Goal: Task Accomplishment & Management: Use online tool/utility

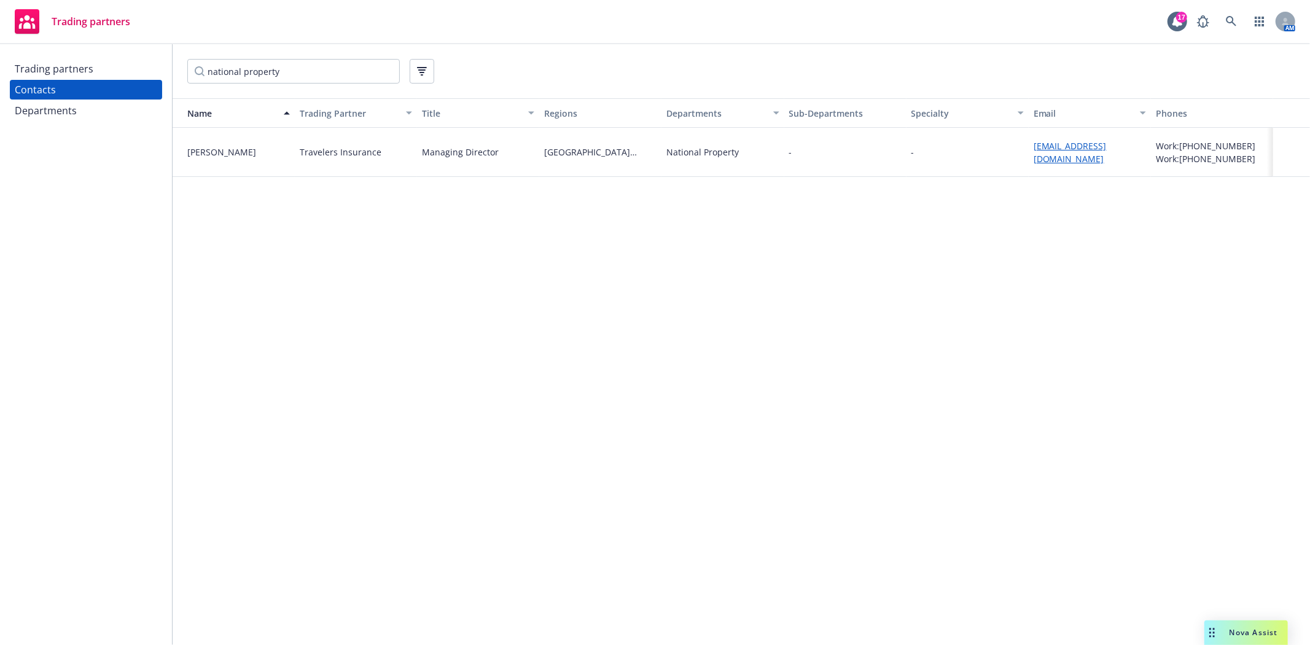
click at [58, 74] on div "Trading partners" at bounding box center [54, 69] width 79 height 20
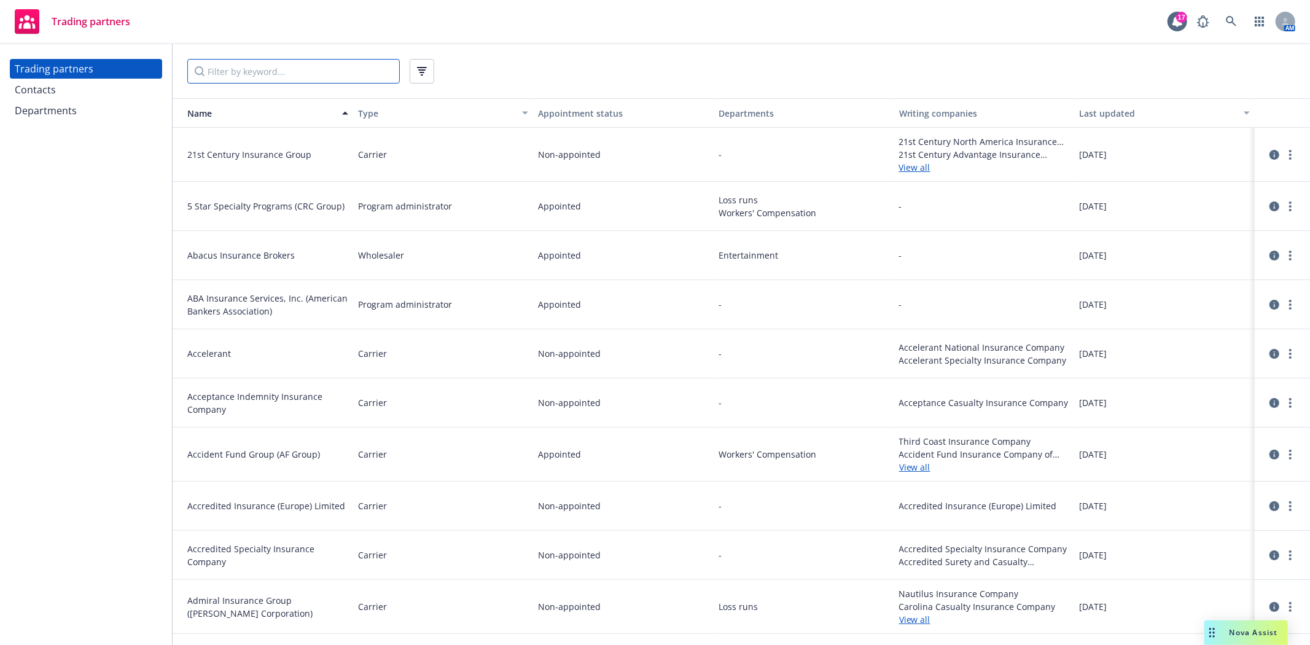
click at [259, 69] on input "Filter by keyword..." at bounding box center [293, 71] width 213 height 25
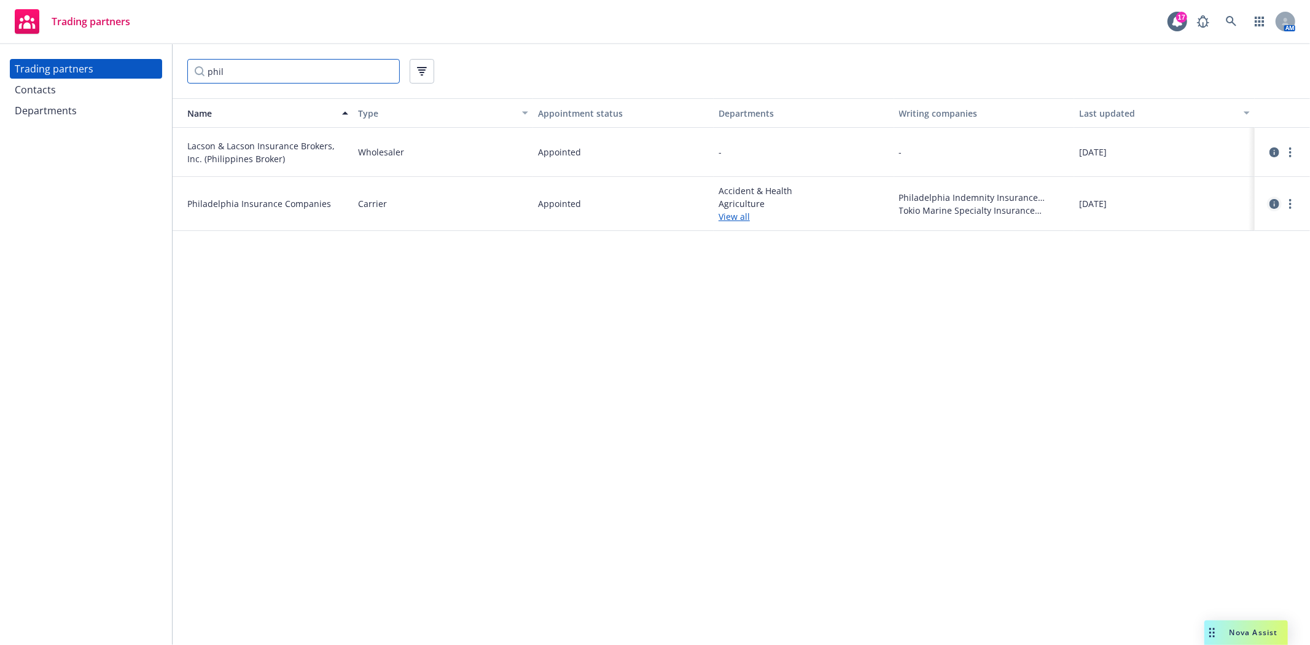
type input "phil"
click at [1271, 203] on icon "circleInformation" at bounding box center [1275, 204] width 10 height 10
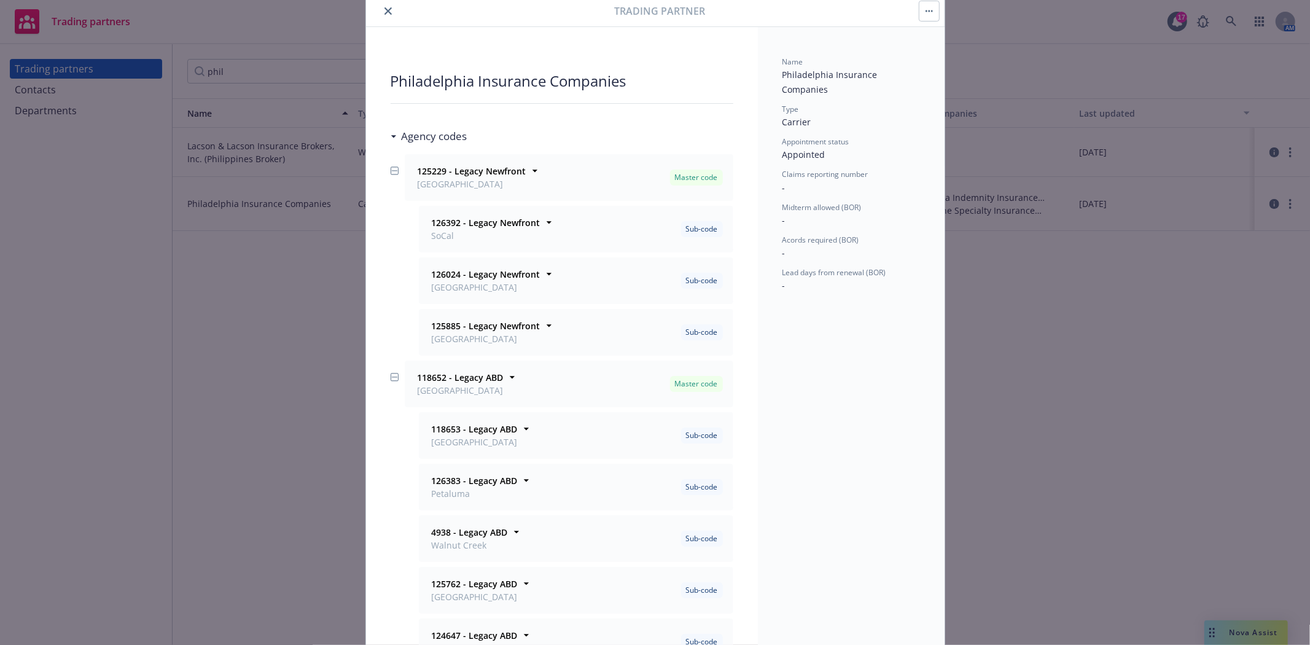
scroll to position [68, 0]
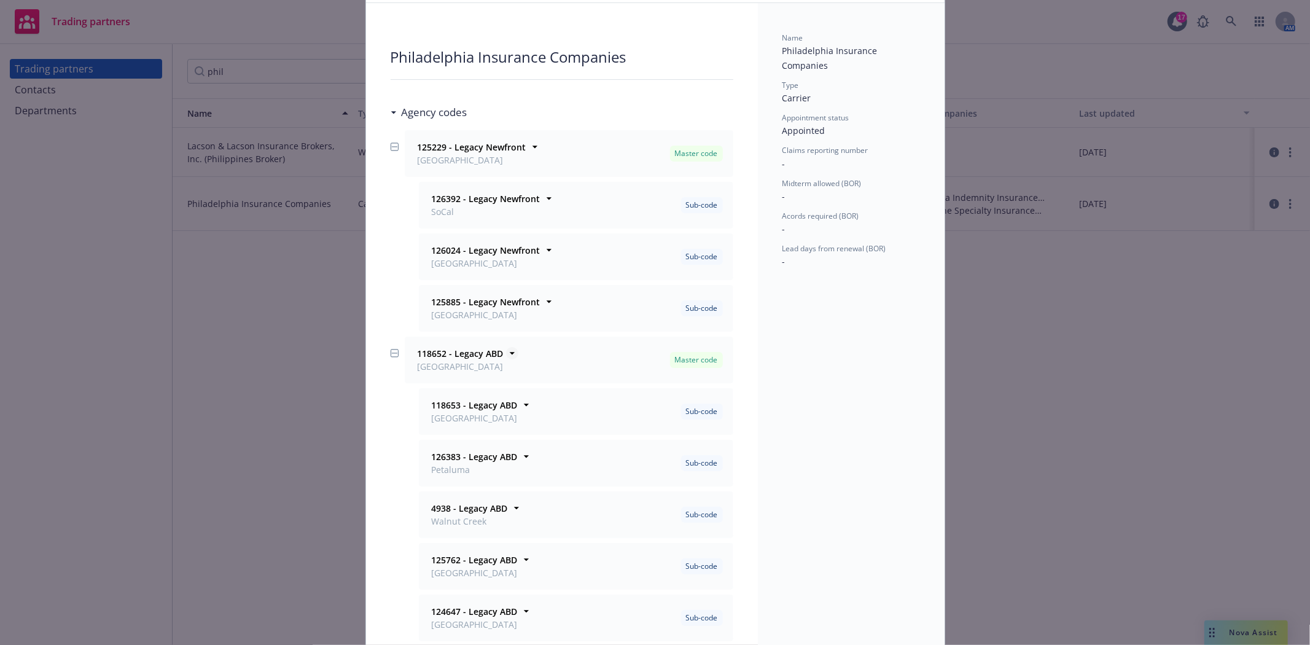
click at [509, 354] on icon at bounding box center [511, 354] width 5 height 2
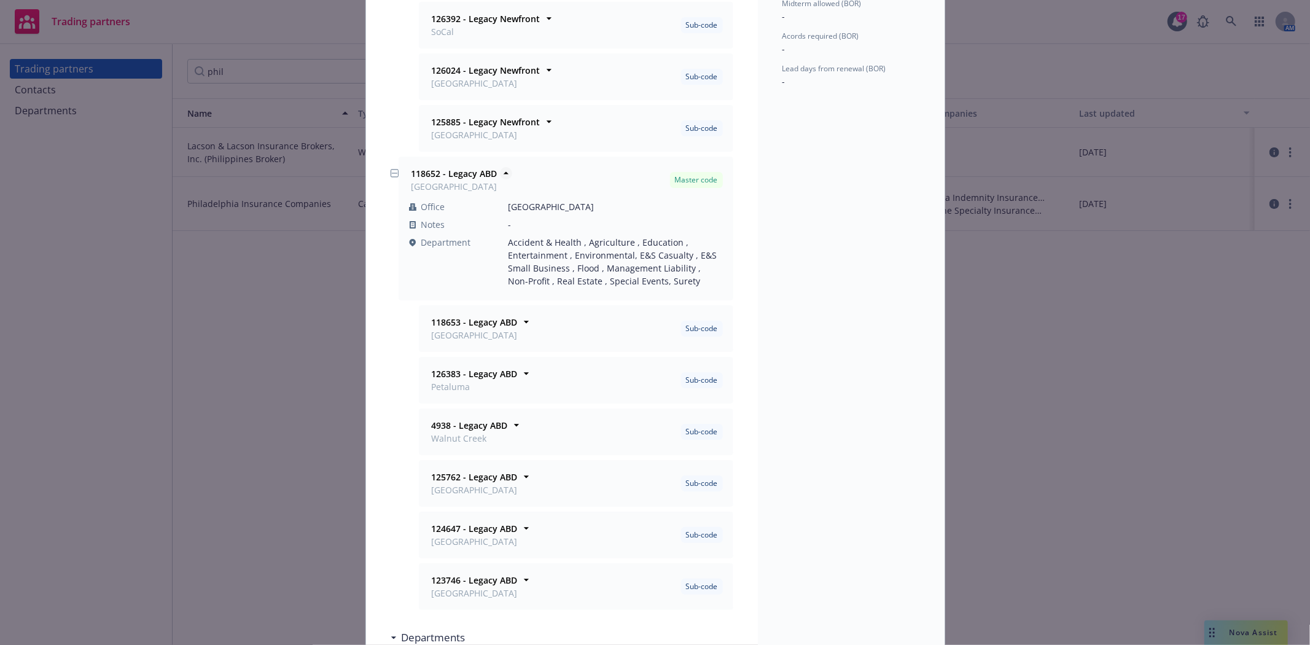
scroll to position [273, 0]
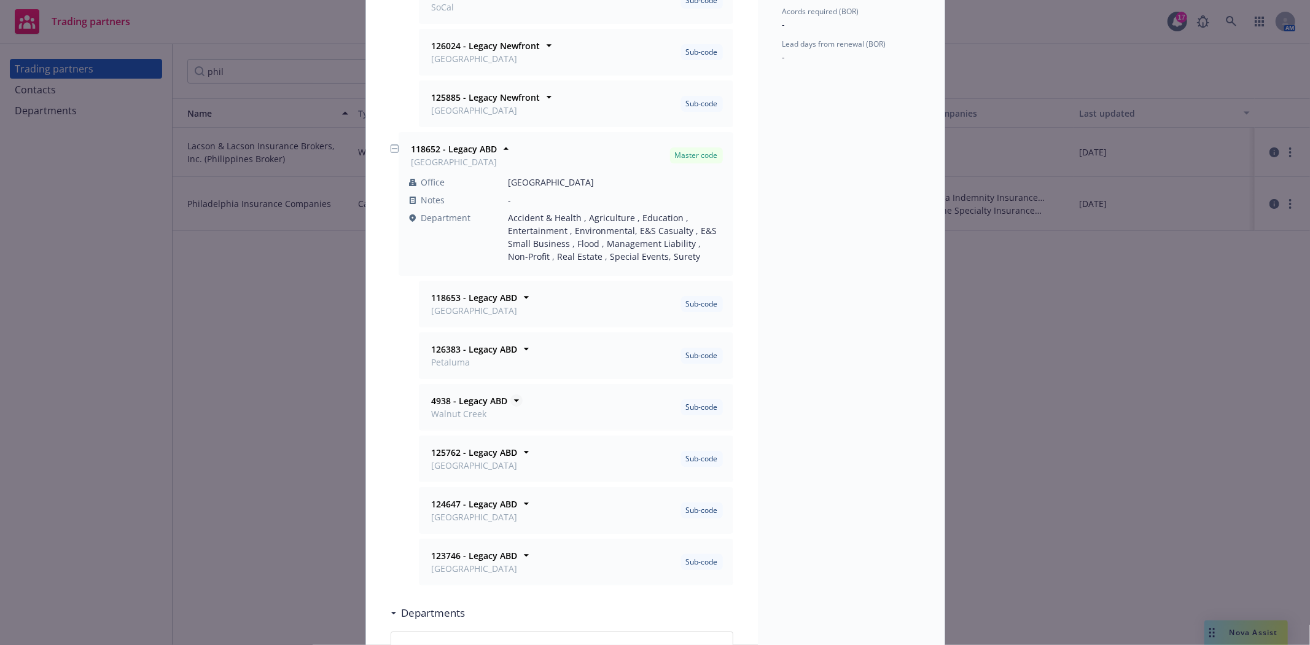
click at [513, 401] on icon at bounding box center [516, 400] width 12 height 12
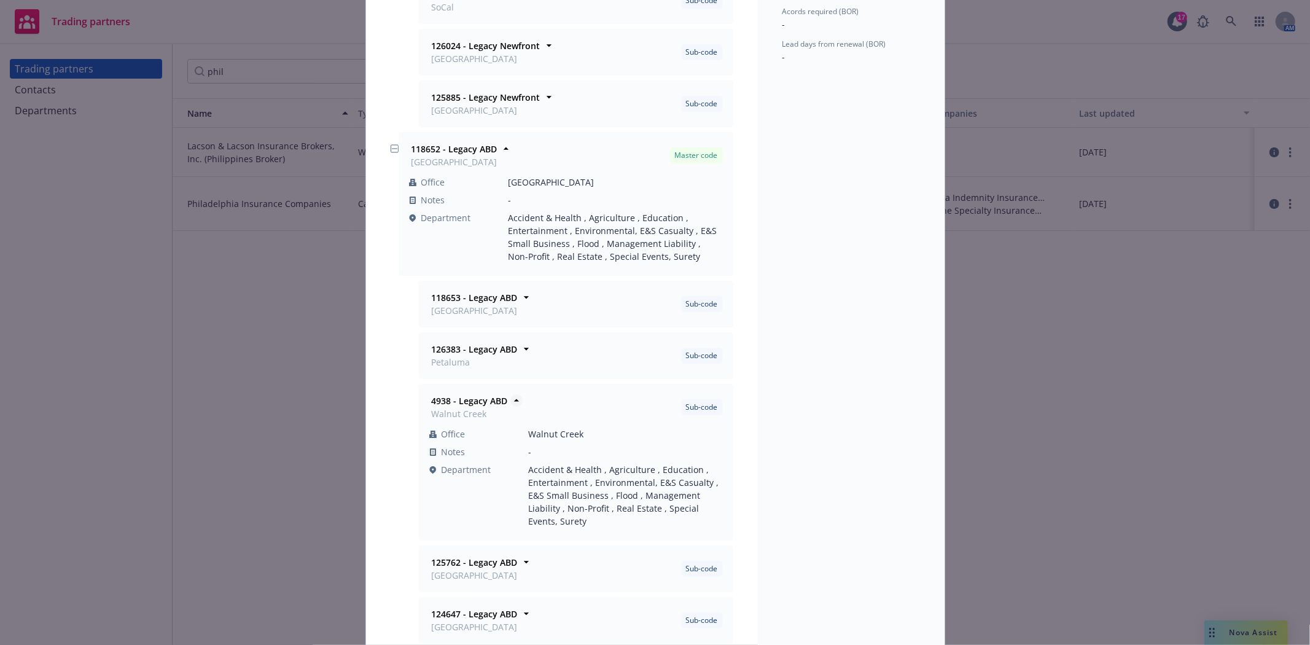
click at [513, 401] on icon at bounding box center [516, 400] width 12 height 12
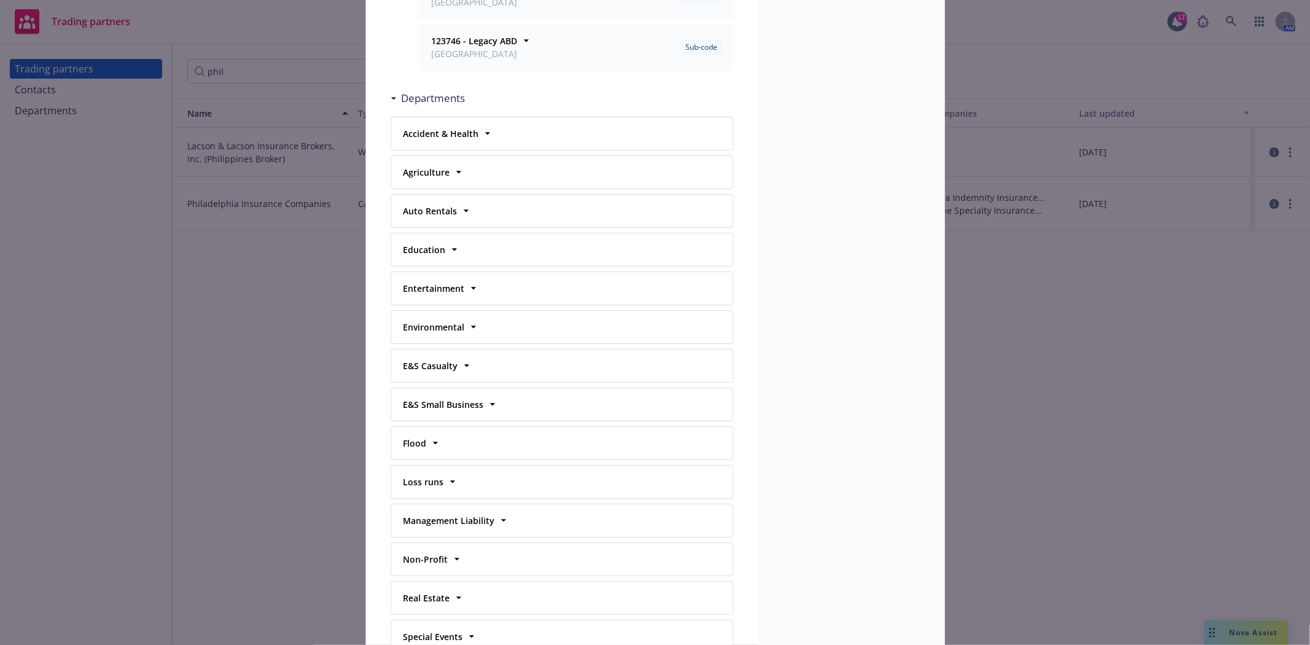
scroll to position [0, 0]
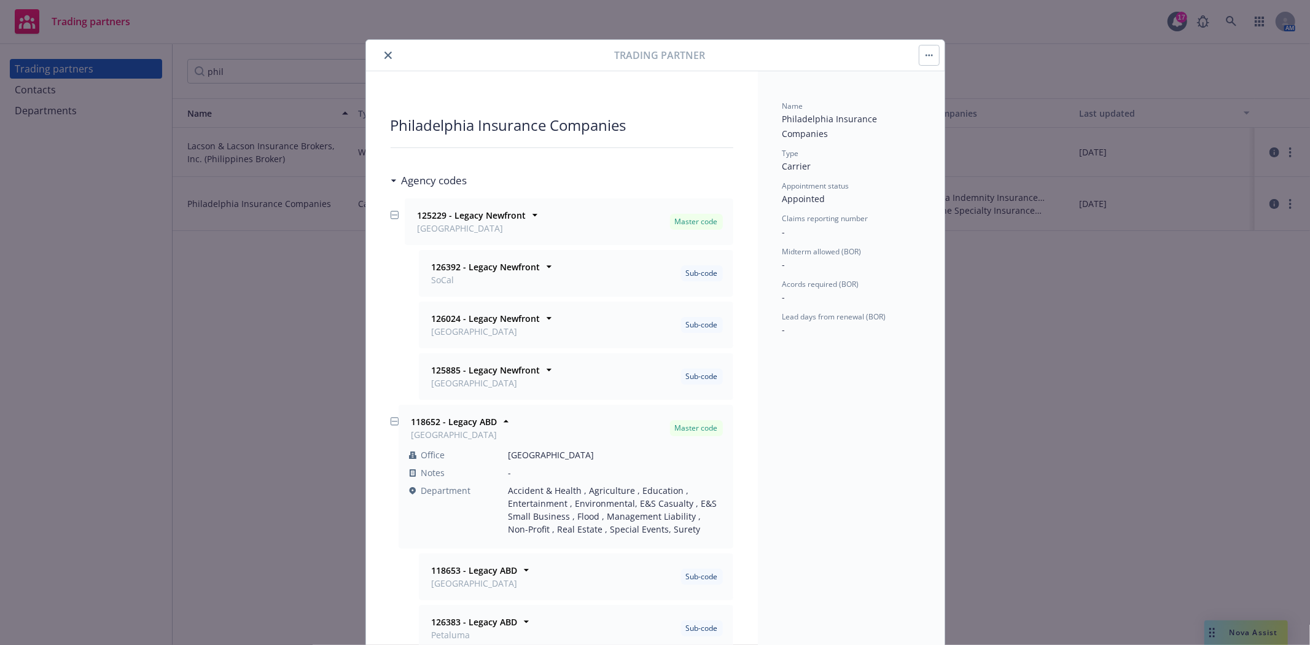
click at [385, 56] on icon "close" at bounding box center [388, 55] width 7 height 7
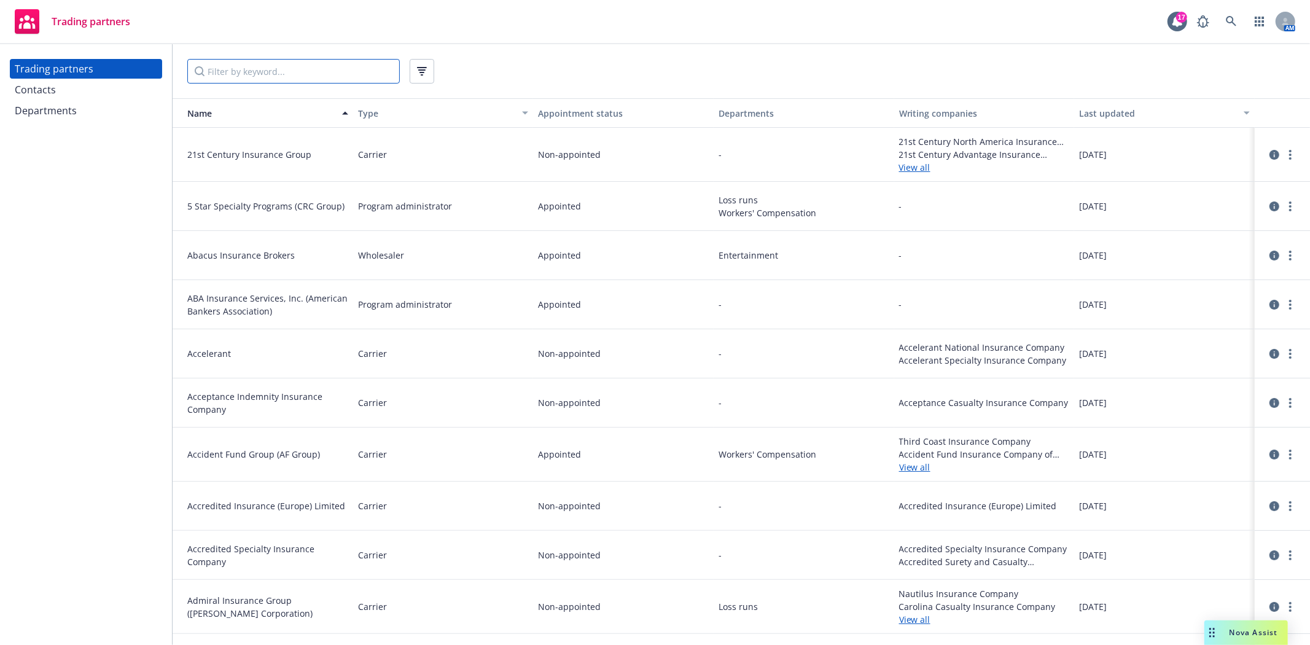
click at [241, 68] on input "Filter by keyword..." at bounding box center [293, 71] width 213 height 25
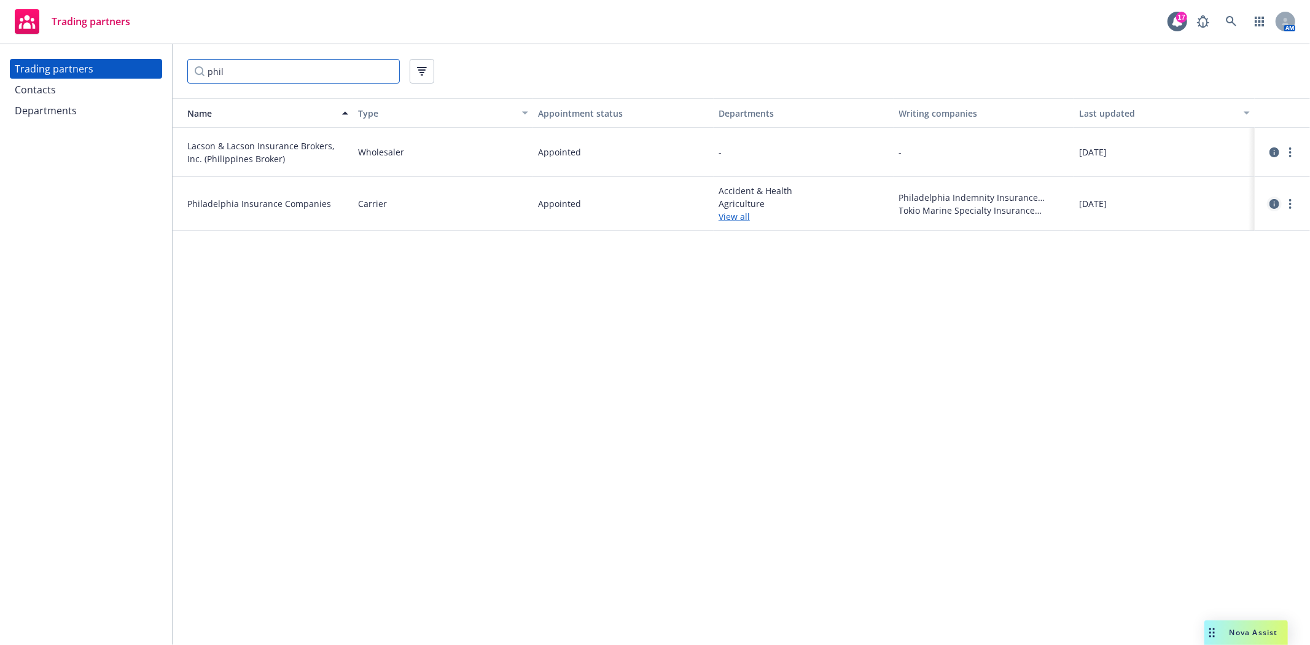
type input "phil"
click at [1278, 208] on icon "circleInformation" at bounding box center [1275, 204] width 10 height 10
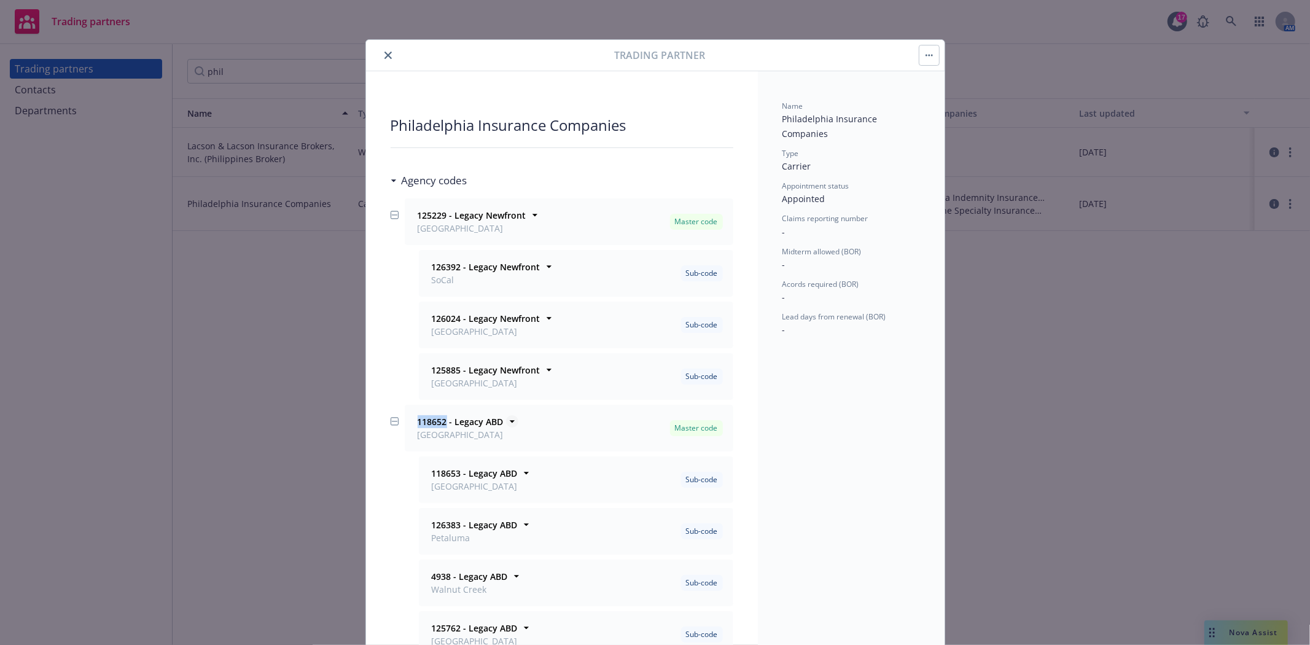
drag, startPoint x: 412, startPoint y: 424, endPoint x: 440, endPoint y: 423, distance: 28.3
click at [440, 423] on strong "118652 - Legacy ABD" at bounding box center [461, 422] width 86 height 12
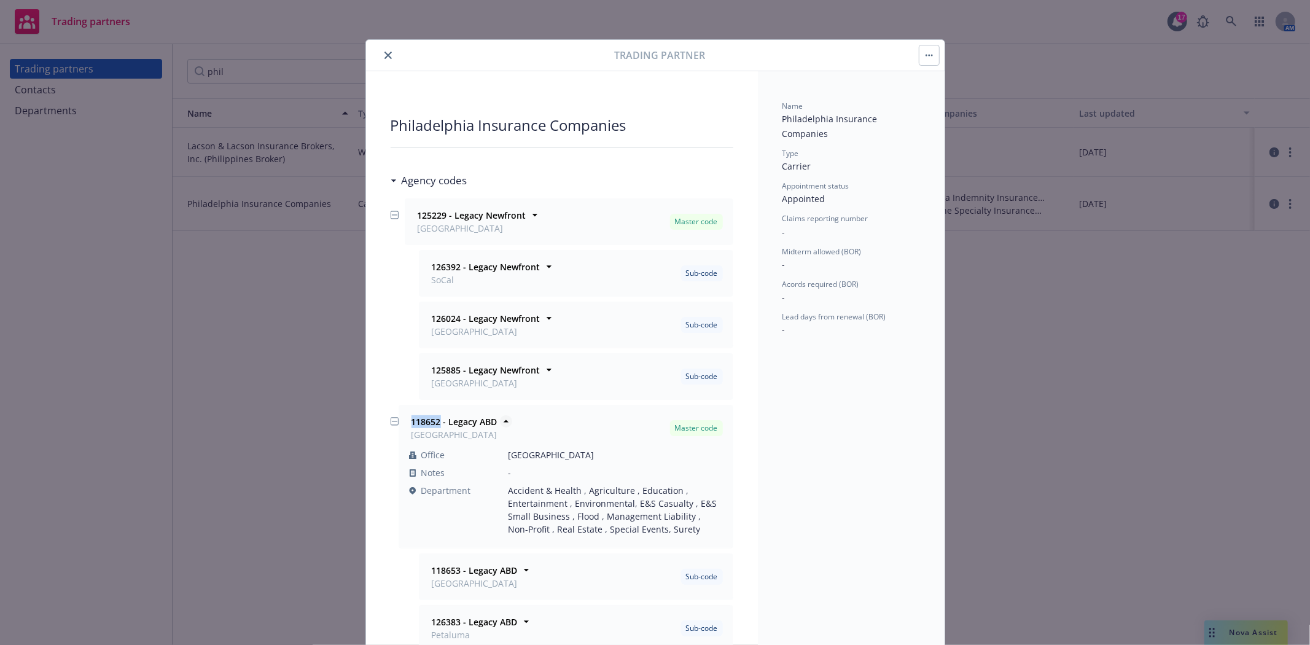
copy strong "118652"
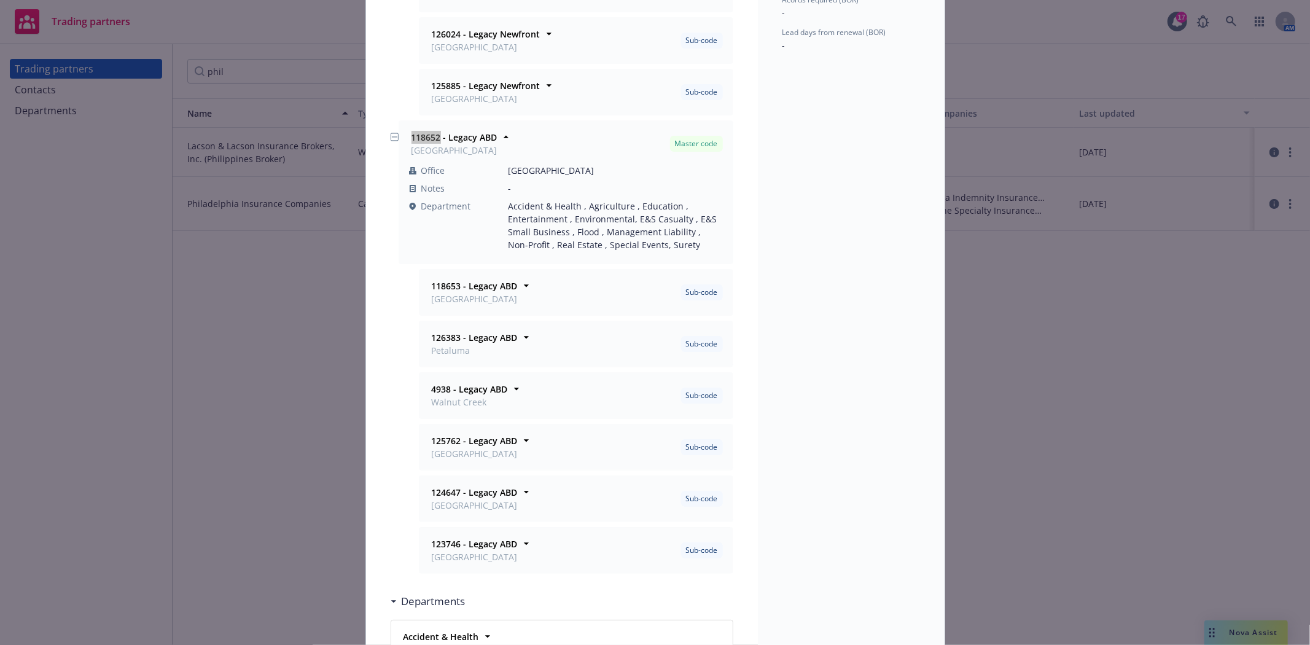
scroll to position [273, 0]
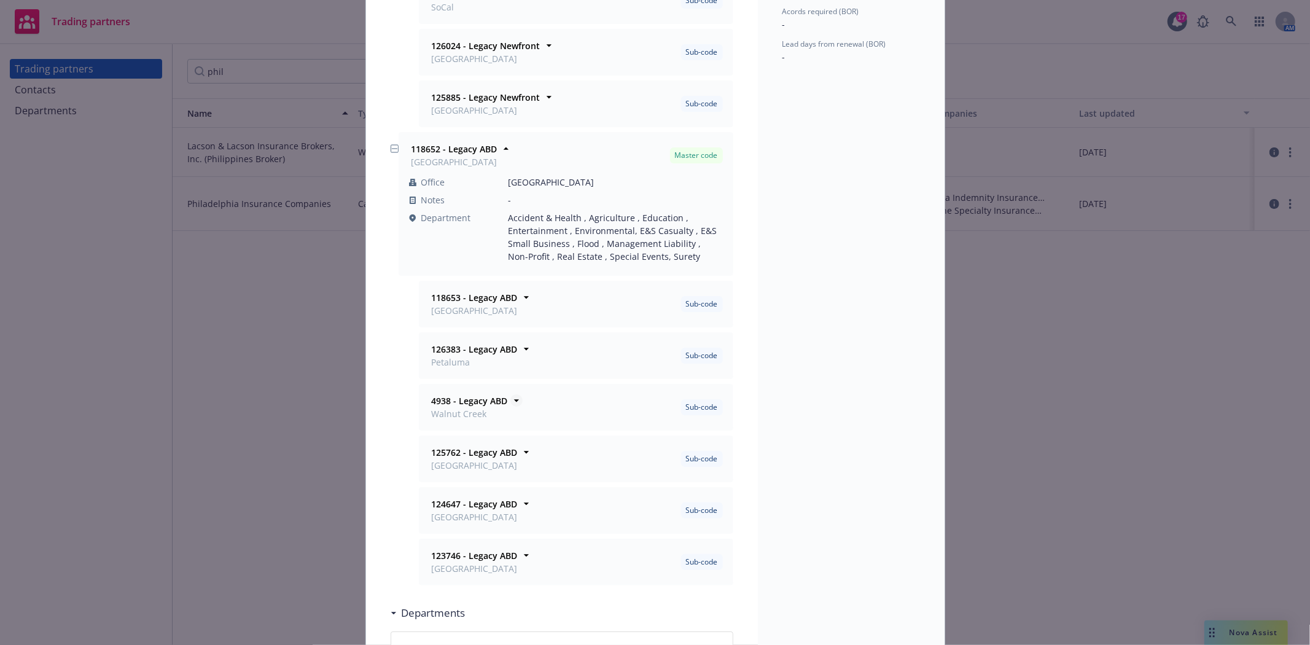
click at [451, 405] on strong "4938 - Legacy ABD" at bounding box center [470, 401] width 76 height 12
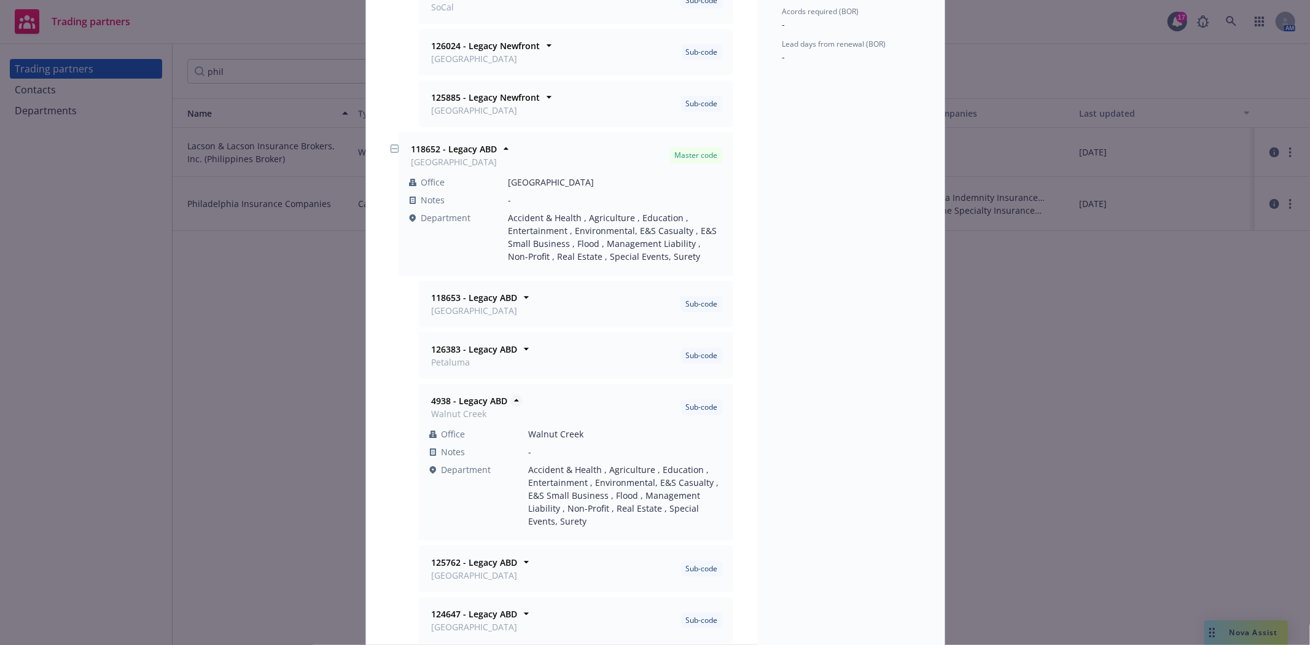
click at [435, 399] on strong "4938 - Legacy ABD" at bounding box center [470, 401] width 76 height 12
copy strong "4938"
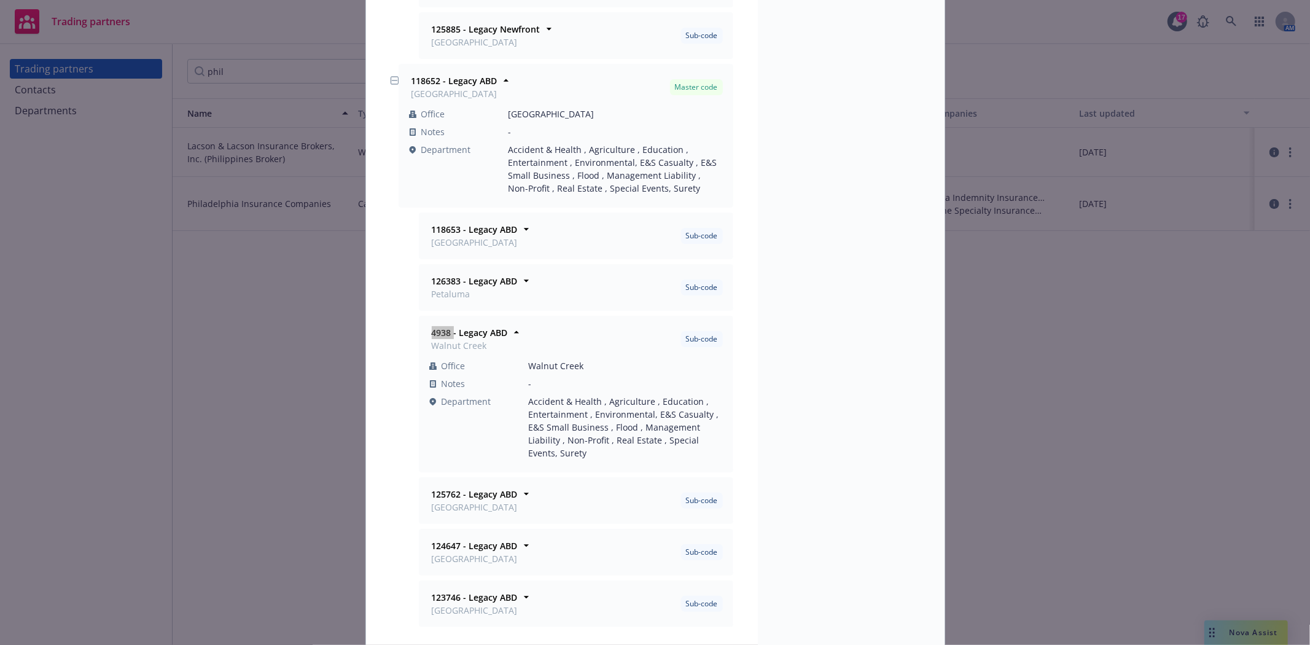
scroll to position [409, 0]
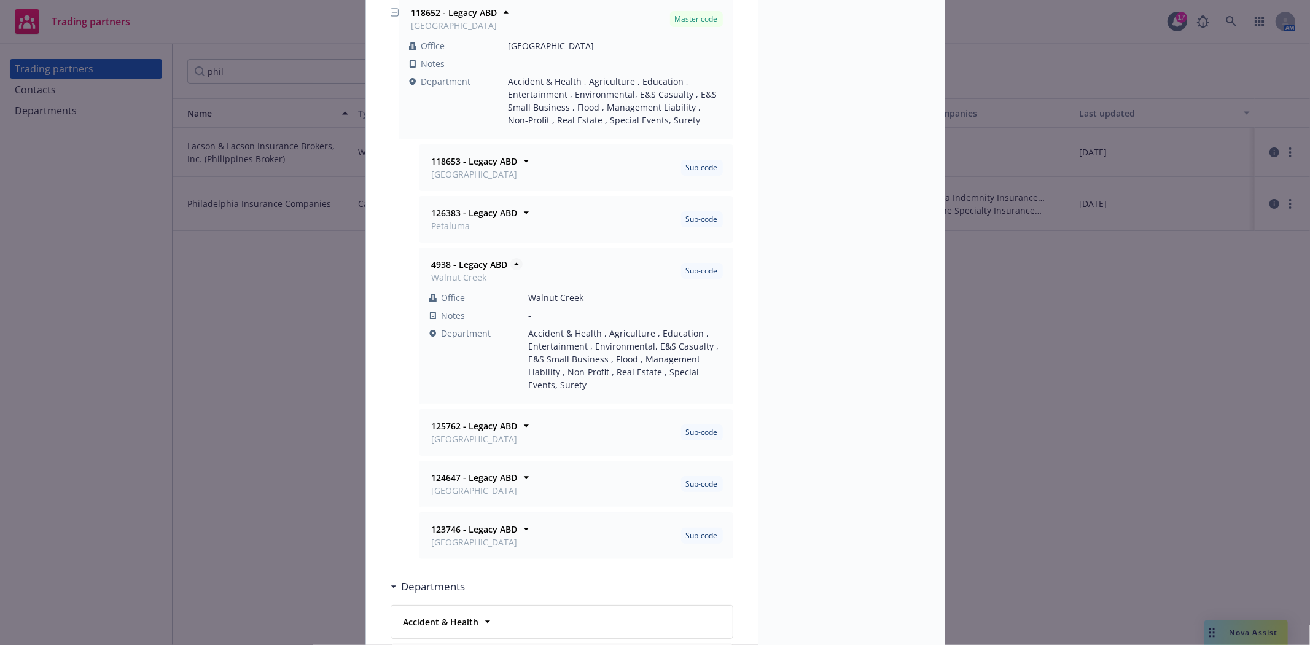
click at [511, 264] on icon at bounding box center [516, 264] width 12 height 12
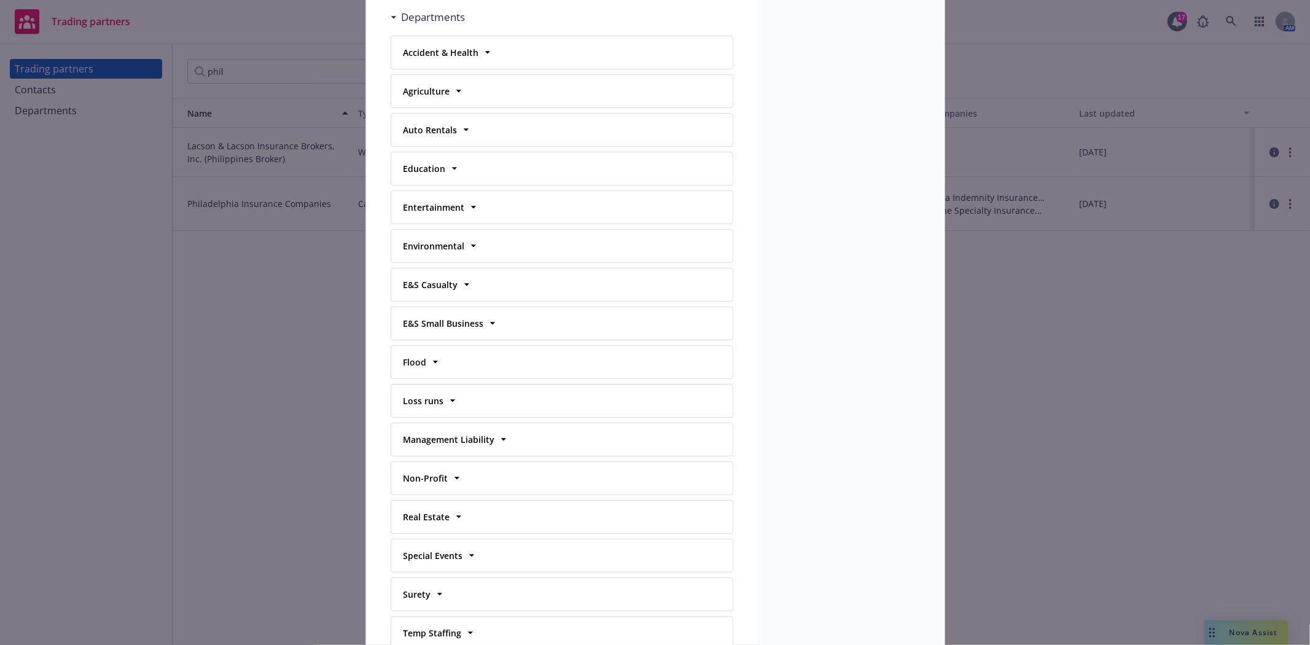
scroll to position [887, 0]
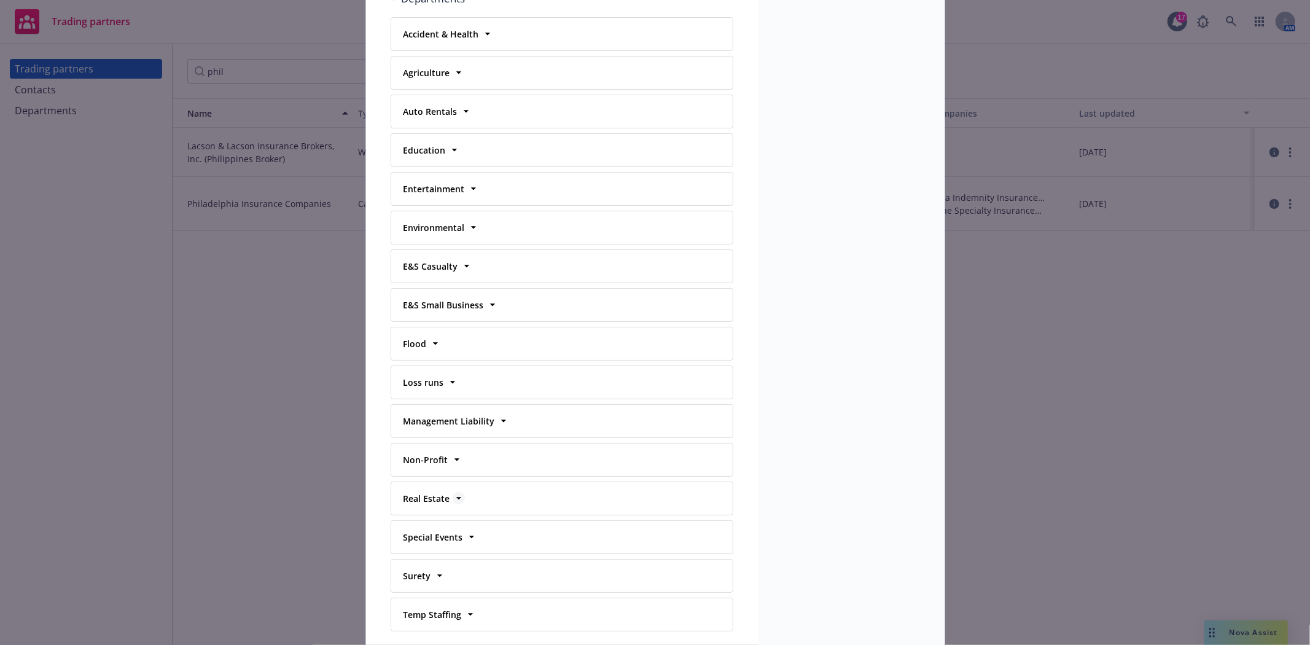
click at [453, 504] on icon at bounding box center [459, 498] width 12 height 12
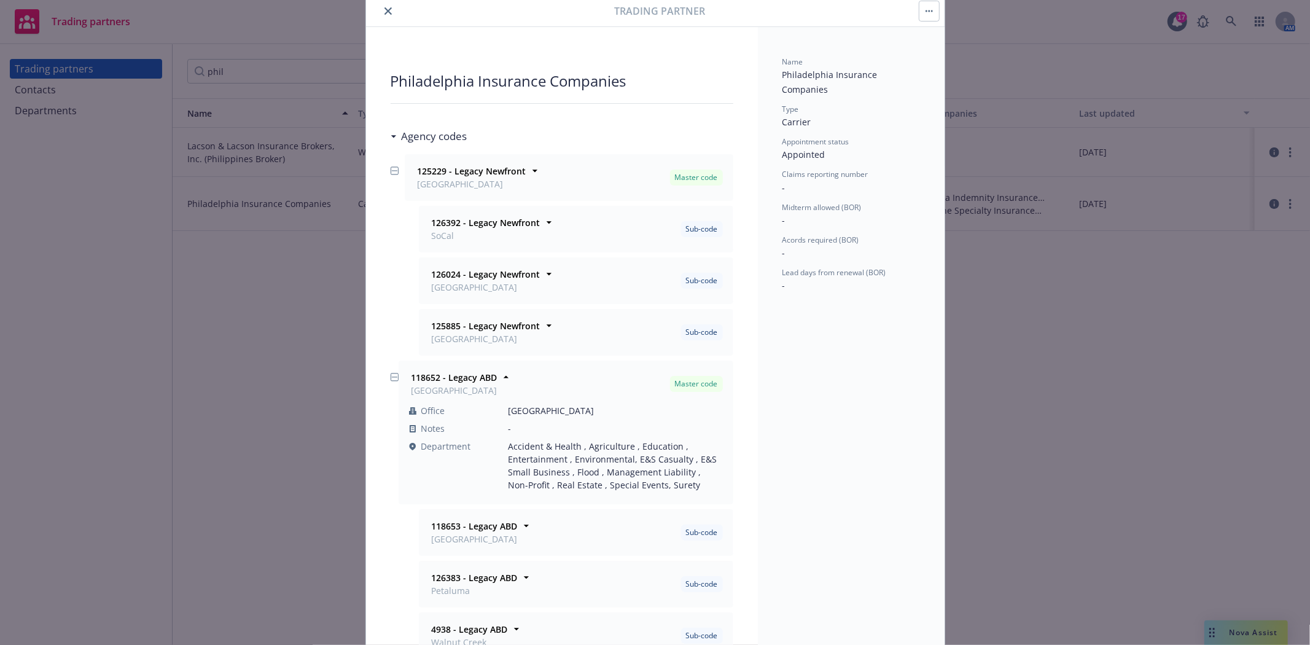
scroll to position [68, 0]
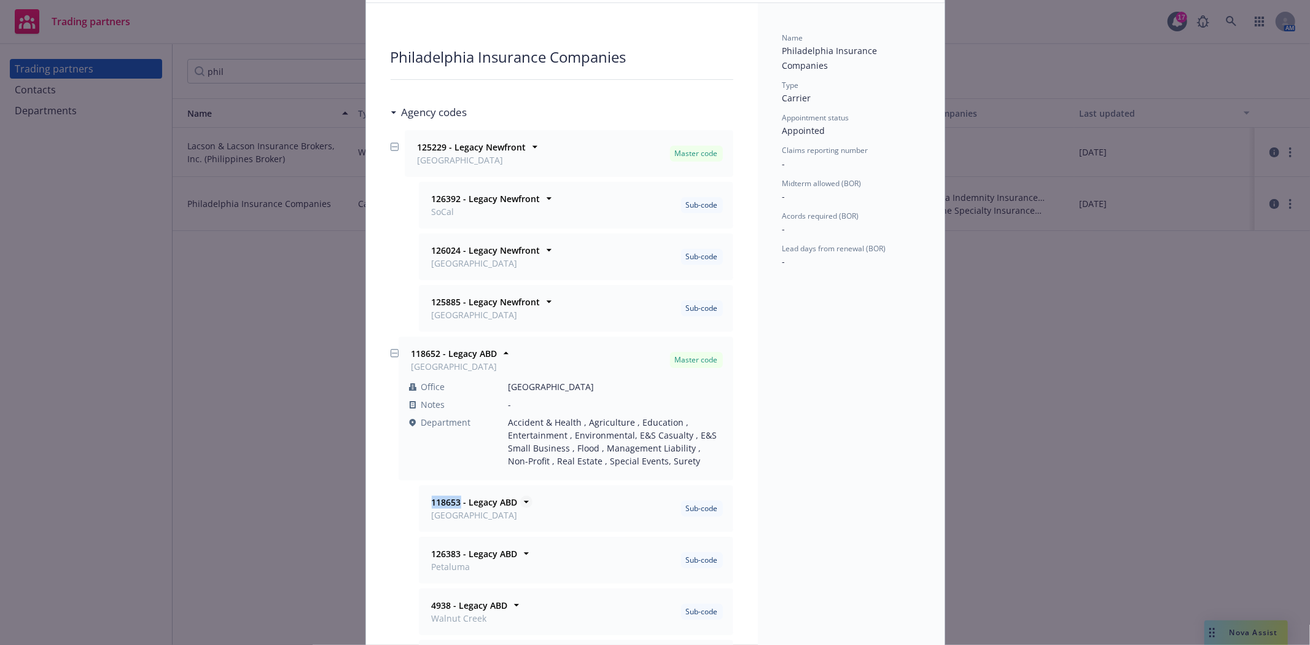
drag, startPoint x: 427, startPoint y: 504, endPoint x: 456, endPoint y: 504, distance: 28.9
click at [456, 504] on strong "118653 - Legacy ABD" at bounding box center [475, 502] width 86 height 12
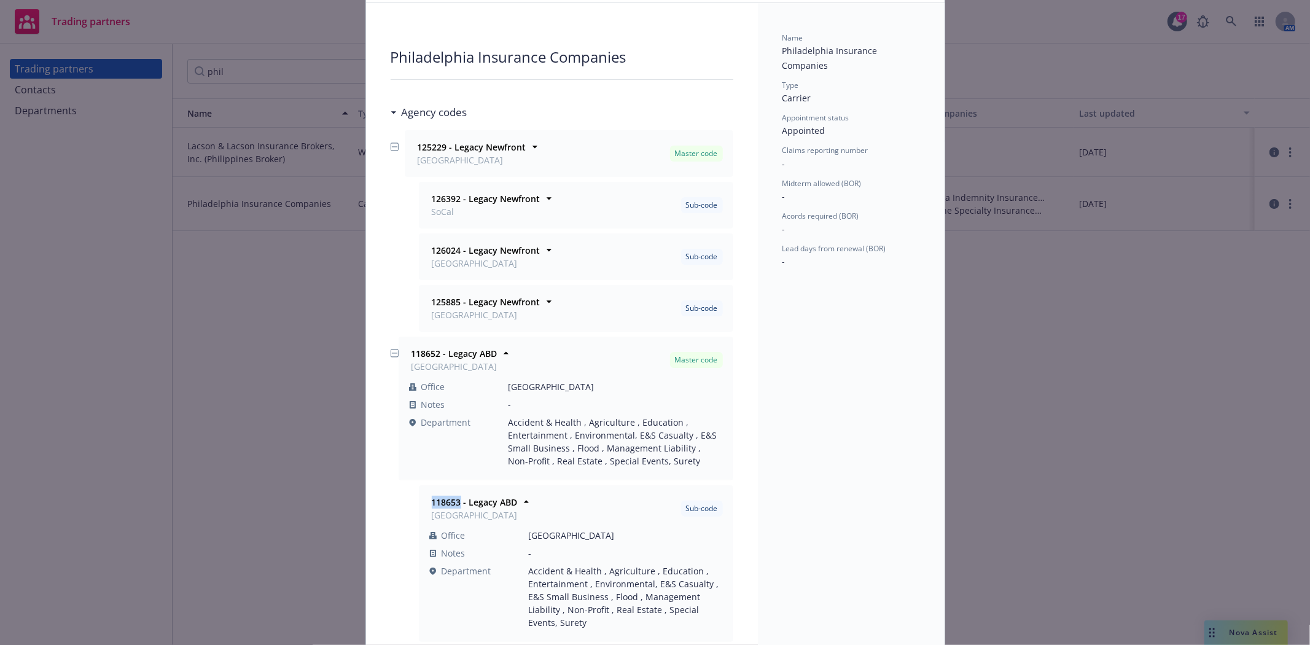
copy strong "118653"
drag, startPoint x: 407, startPoint y: 354, endPoint x: 433, endPoint y: 354, distance: 25.8
click at [433, 354] on strong "118652 - Legacy ABD" at bounding box center [455, 354] width 86 height 12
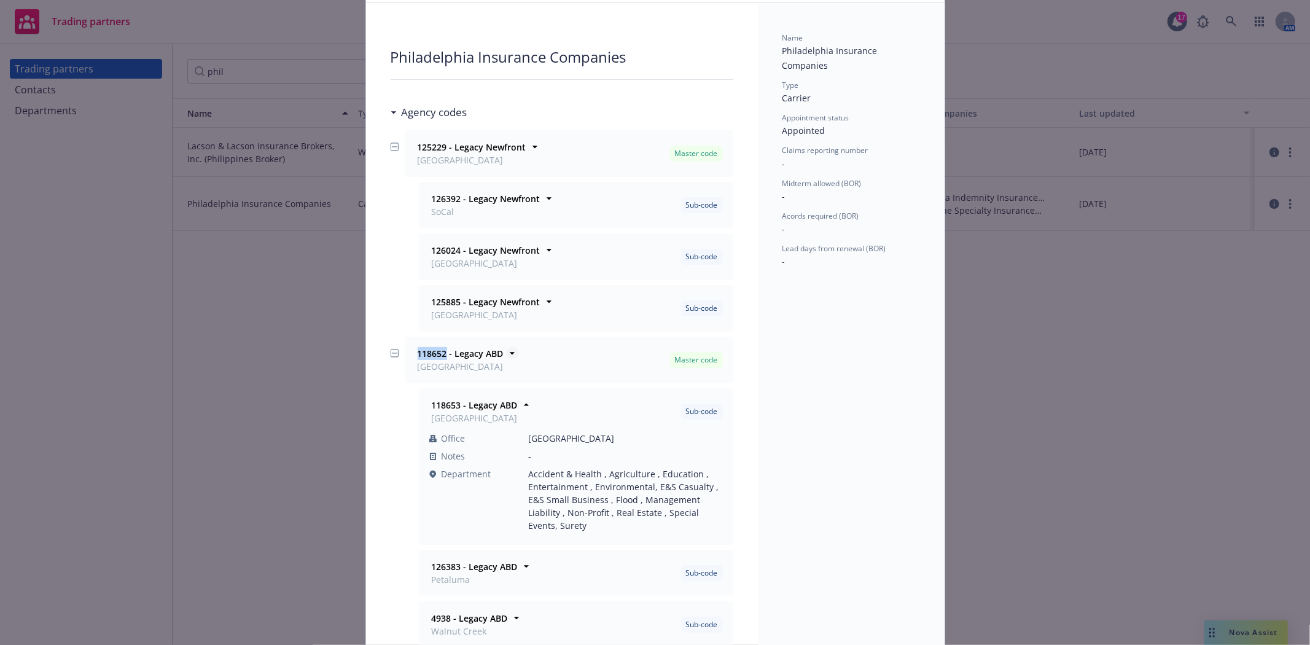
copy strong "118652"
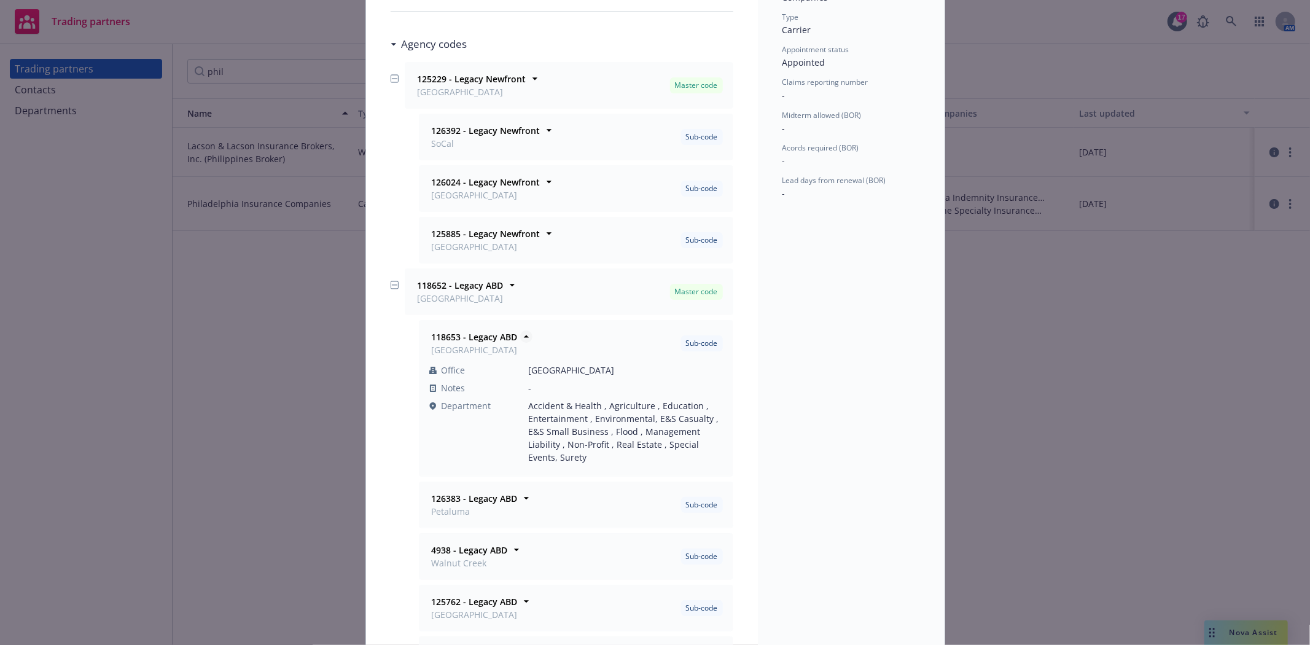
click at [520, 337] on icon at bounding box center [526, 336] width 12 height 12
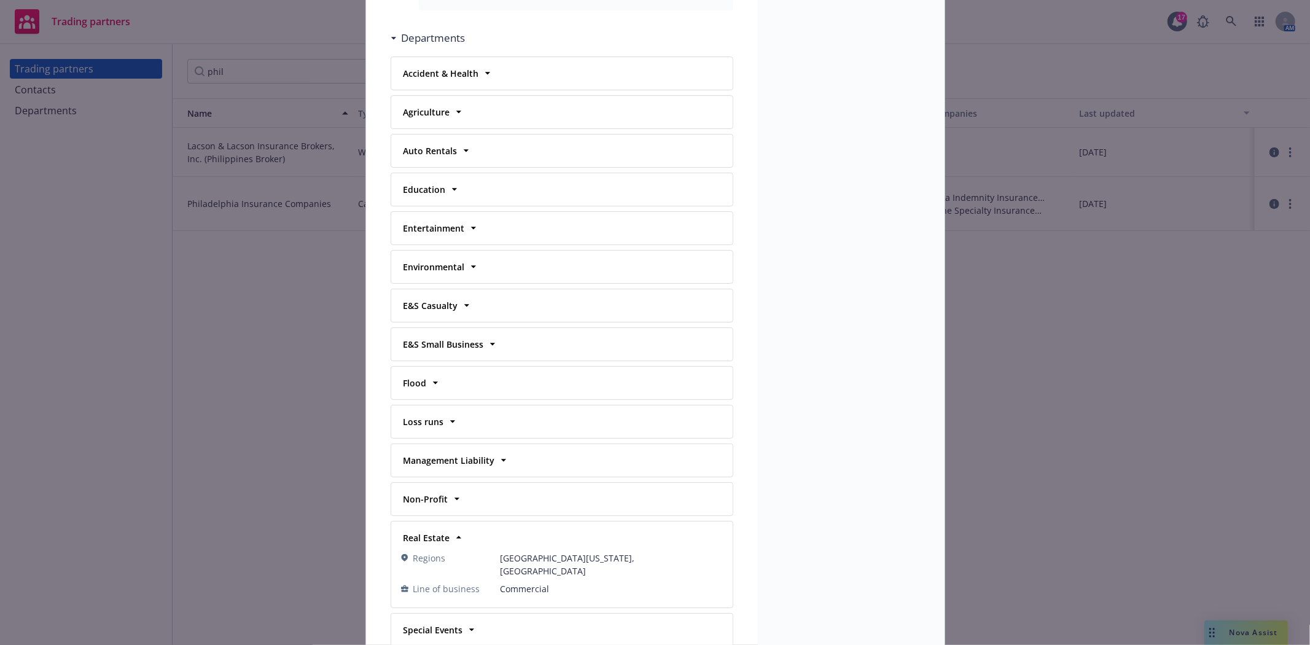
scroll to position [0, 0]
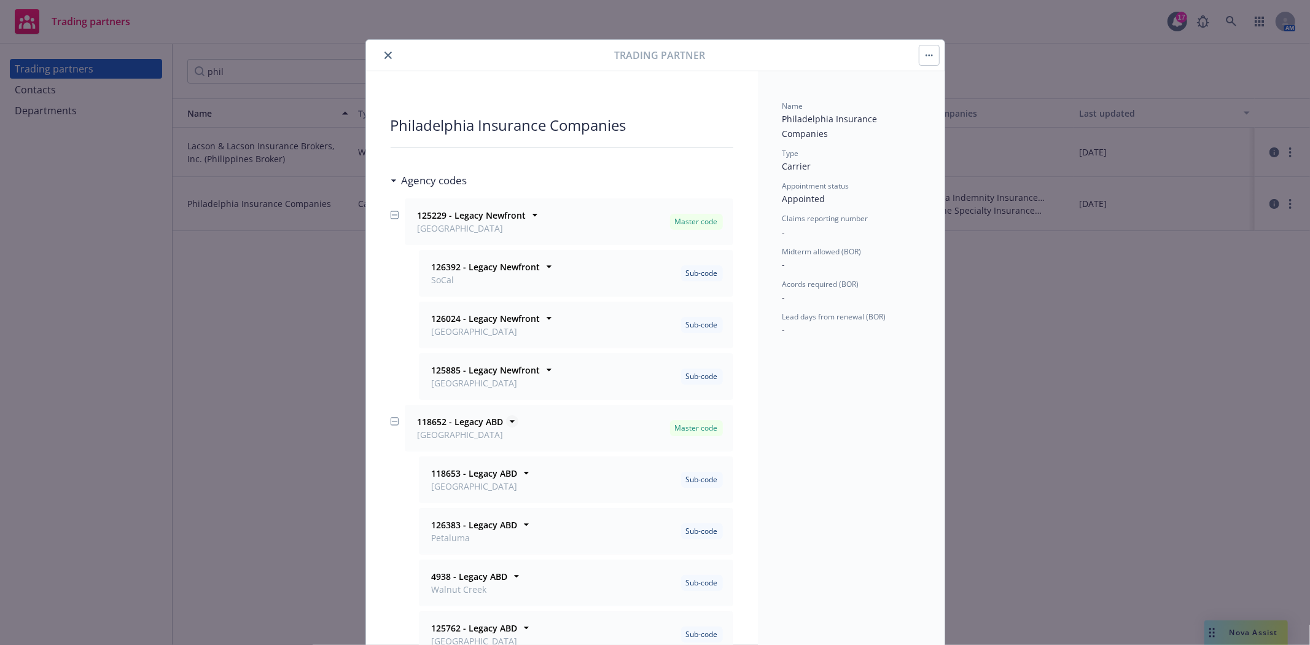
click at [506, 424] on icon at bounding box center [512, 421] width 12 height 12
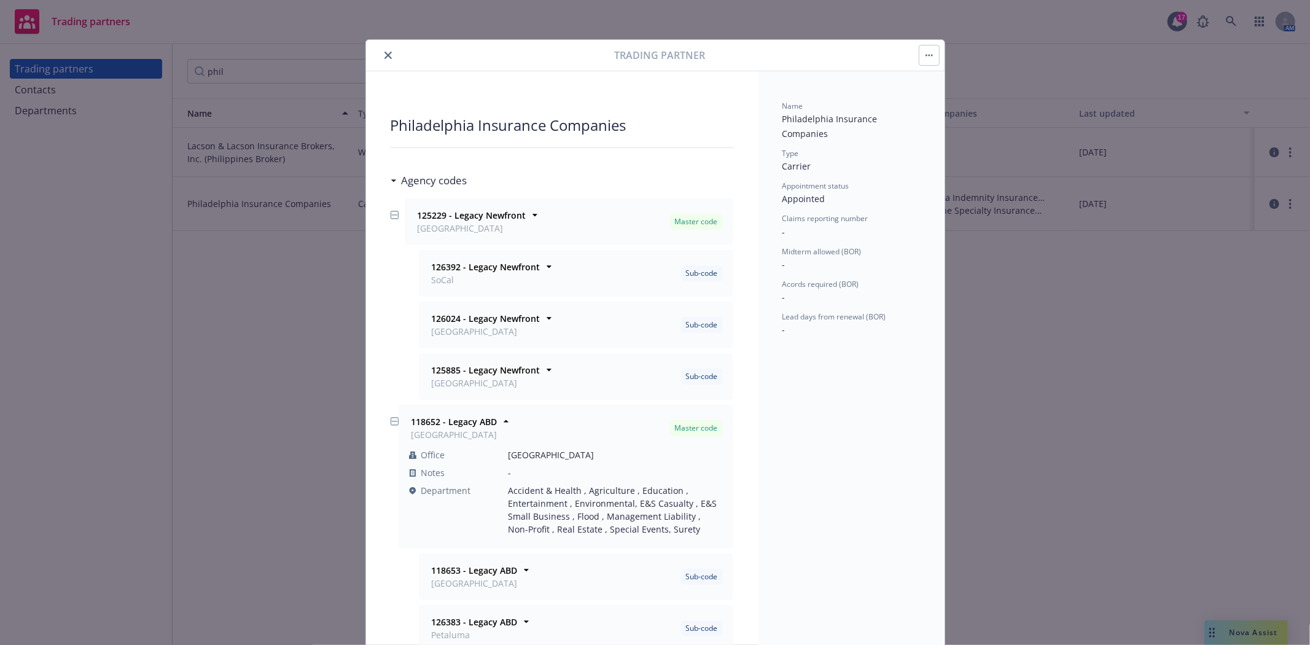
click at [381, 57] on button "close" at bounding box center [388, 55] width 15 height 15
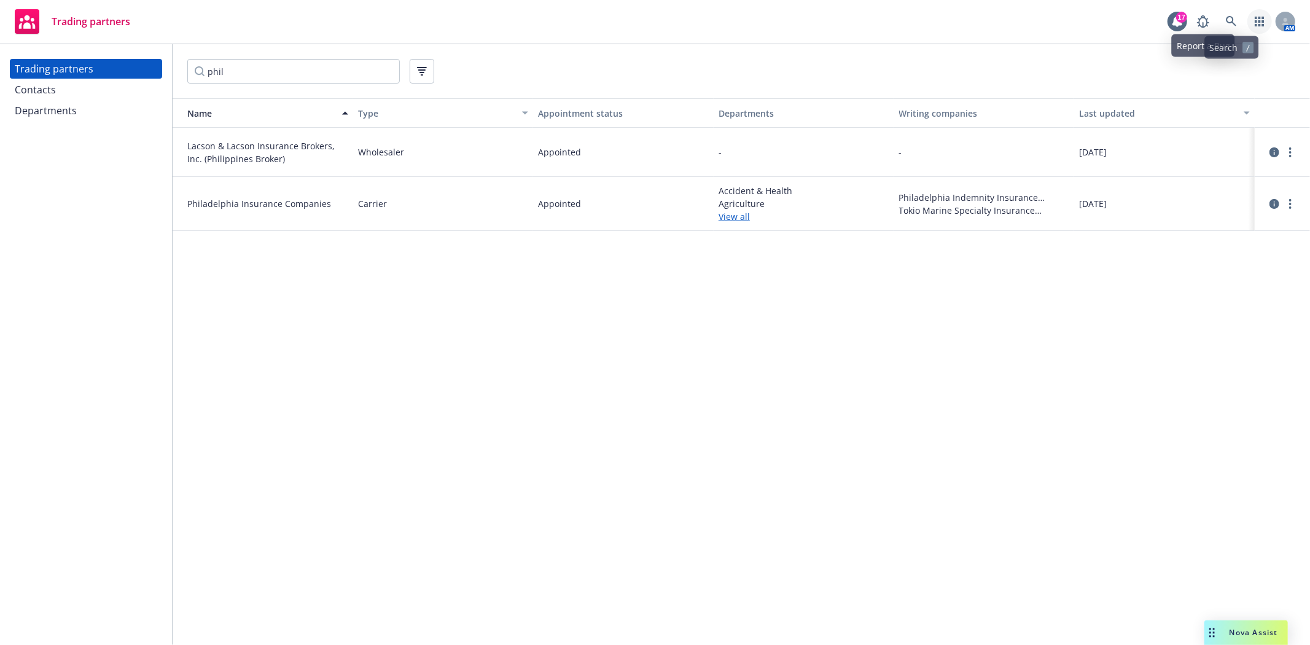
click at [1255, 17] on icon "button" at bounding box center [1260, 22] width 10 height 10
click at [1152, 55] on span "View and manage your accounts" at bounding box center [1207, 58] width 111 height 7
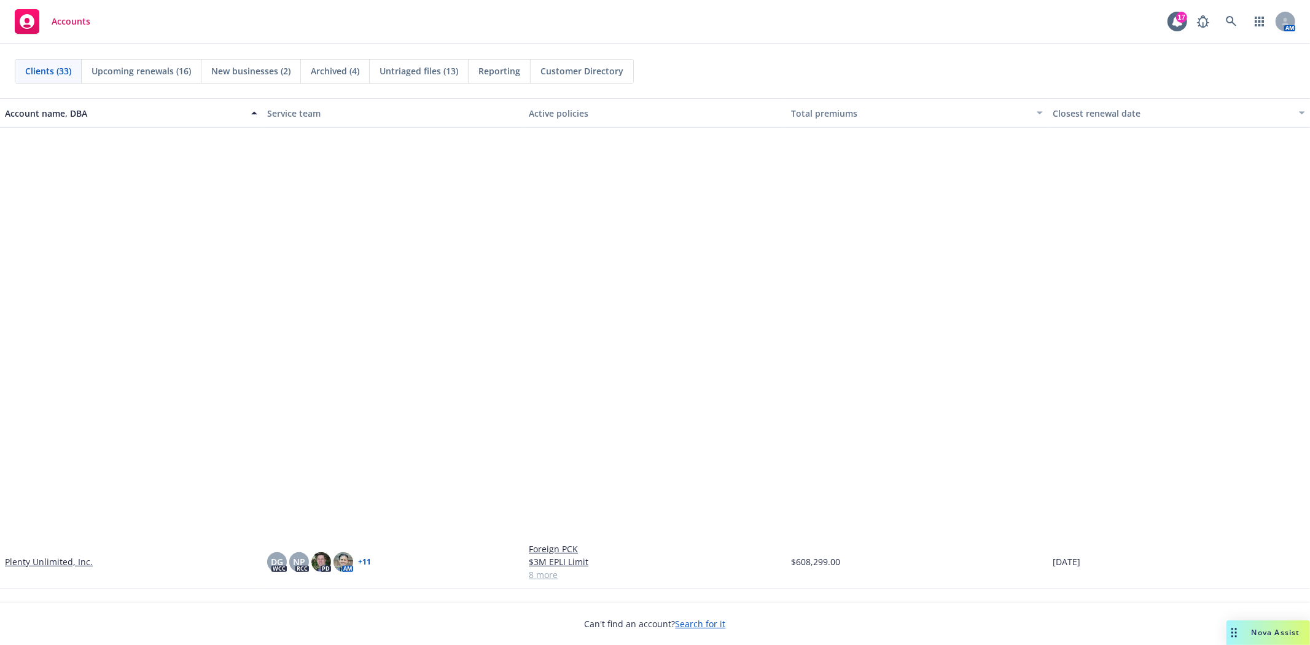
scroll to position [1091, 0]
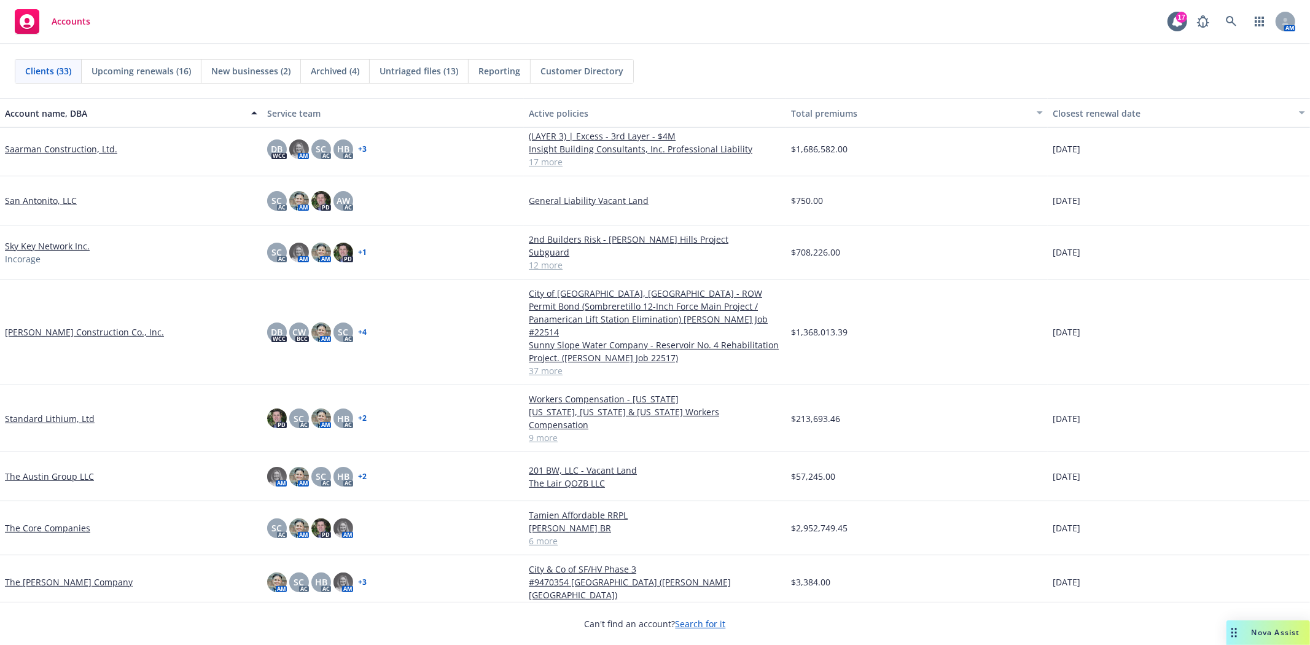
click at [33, 521] on link "The Core Companies" at bounding box center [47, 527] width 85 height 13
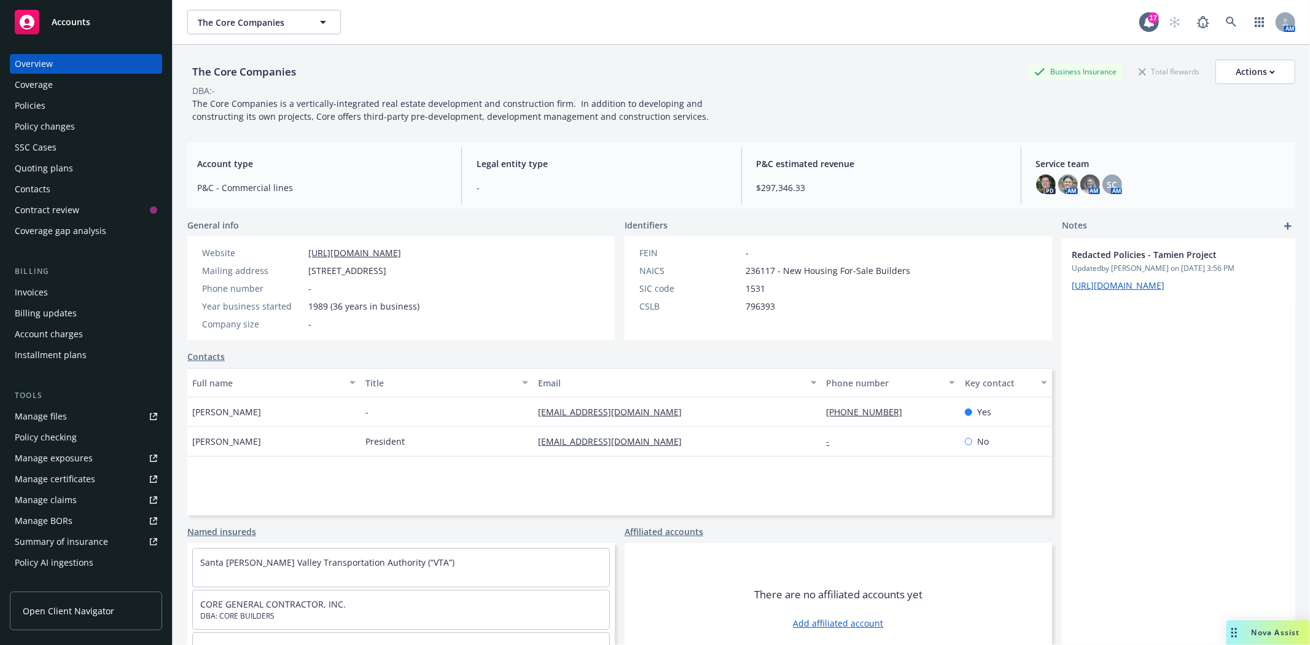
click at [48, 163] on div "Quoting plans" at bounding box center [44, 168] width 58 height 20
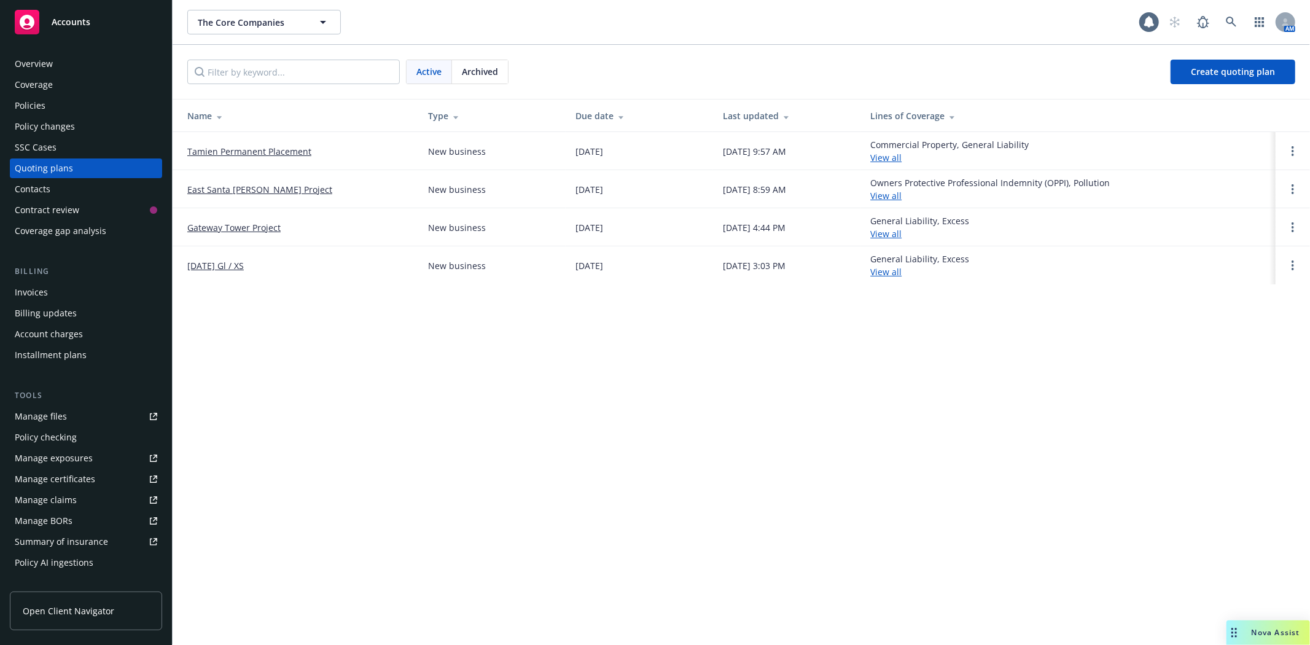
click at [292, 145] on link "Tamien Permanent Placement" at bounding box center [249, 151] width 124 height 13
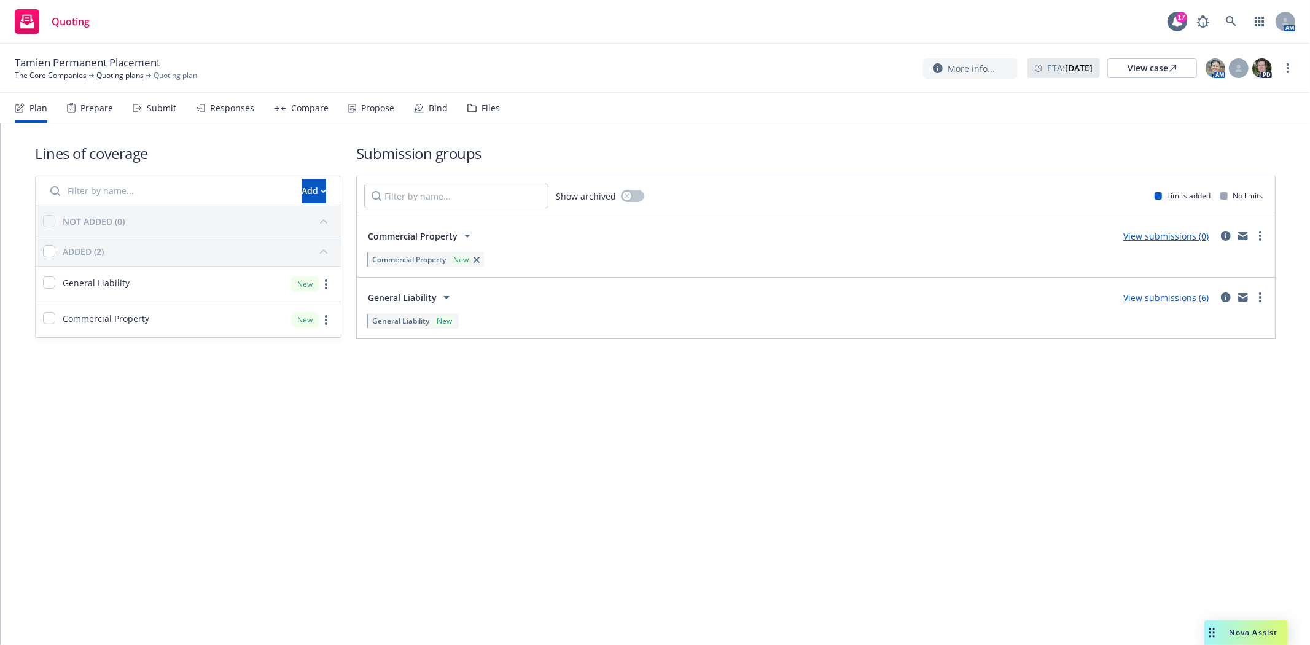
drag, startPoint x: 183, startPoint y: 107, endPoint x: 163, endPoint y: 108, distance: 20.3
click at [177, 107] on div "Plan Prepare Submit Responses Compare Propose Bind Files" at bounding box center [257, 107] width 485 height 29
click at [163, 108] on div "Submit" at bounding box center [161, 108] width 29 height 10
